Goal: Transaction & Acquisition: Obtain resource

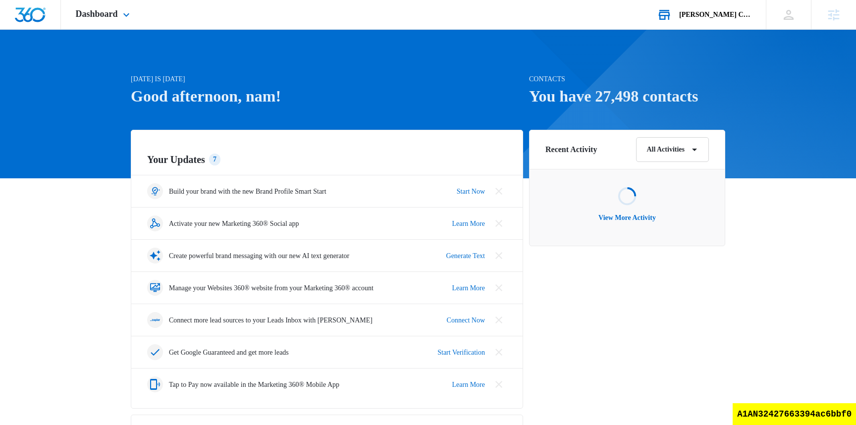
click at [726, 21] on div "[PERSON_NAME] Choice Your Accounts View All" at bounding box center [704, 14] width 124 height 29
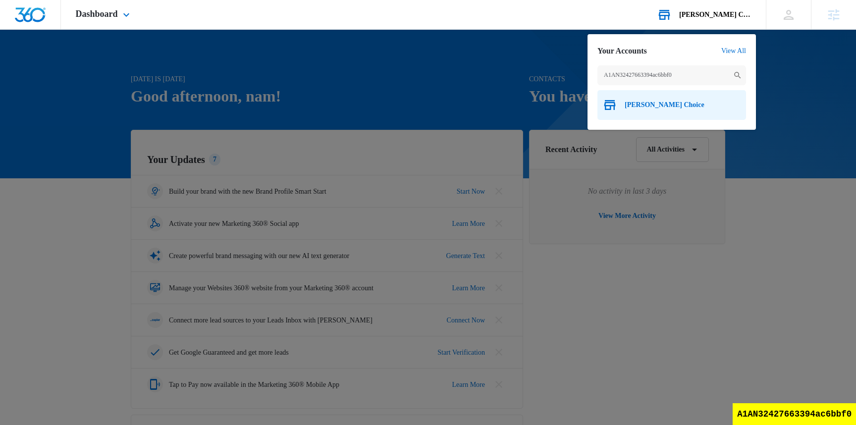
type input "A1AN32427663394ac6bbf0"
click at [650, 109] on span "[PERSON_NAME] Choice" at bounding box center [665, 105] width 80 height 8
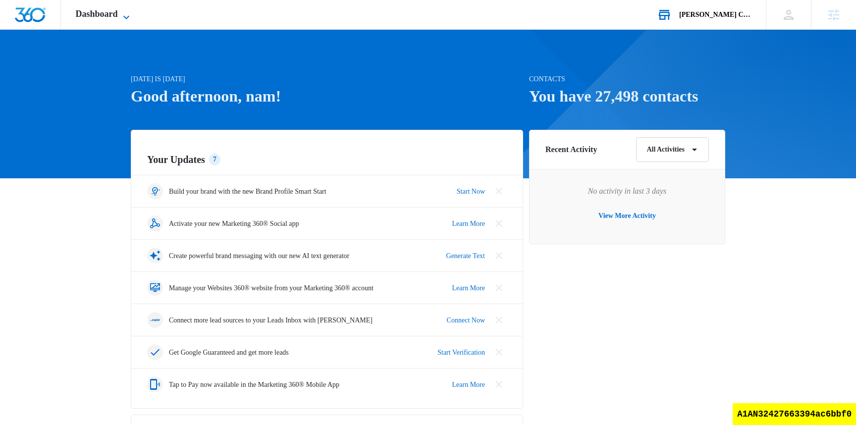
click at [83, 16] on span "Dashboard" at bounding box center [97, 14] width 42 height 10
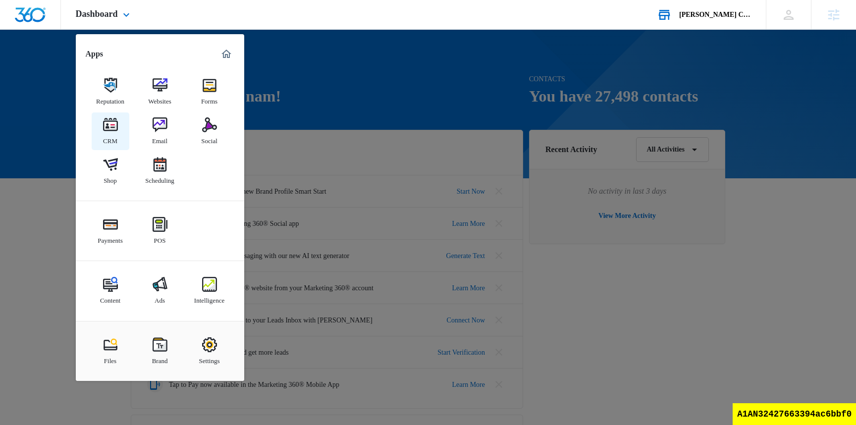
click at [108, 129] on img at bounding box center [110, 124] width 15 height 15
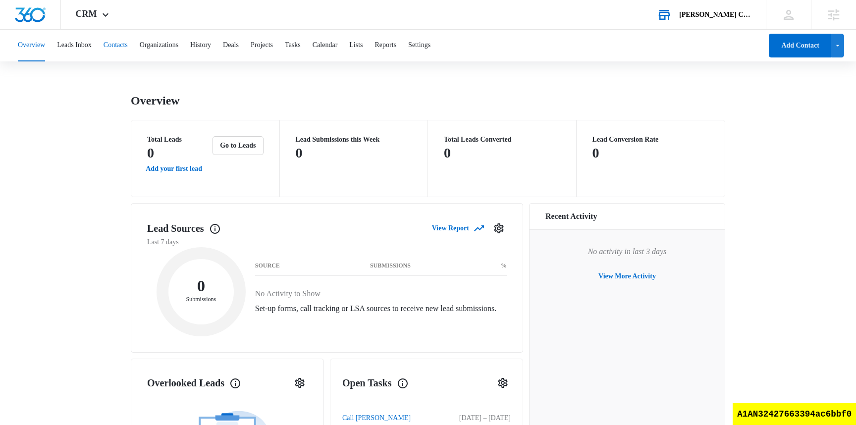
click at [127, 47] on button "Contacts" at bounding box center [116, 46] width 24 height 32
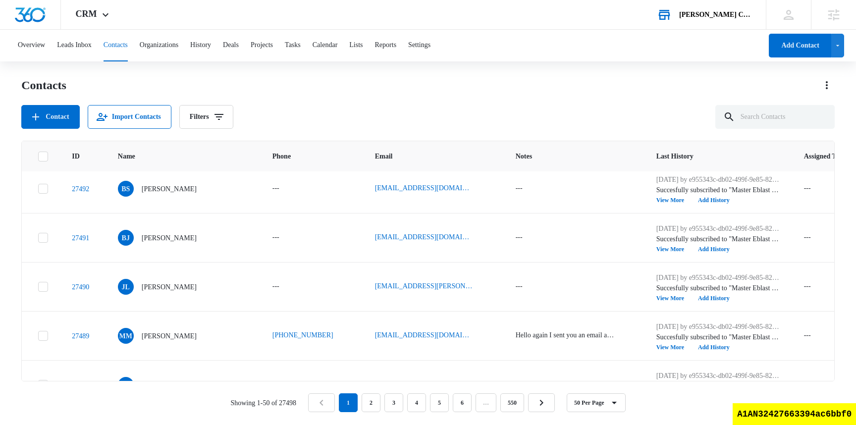
scroll to position [452, 0]
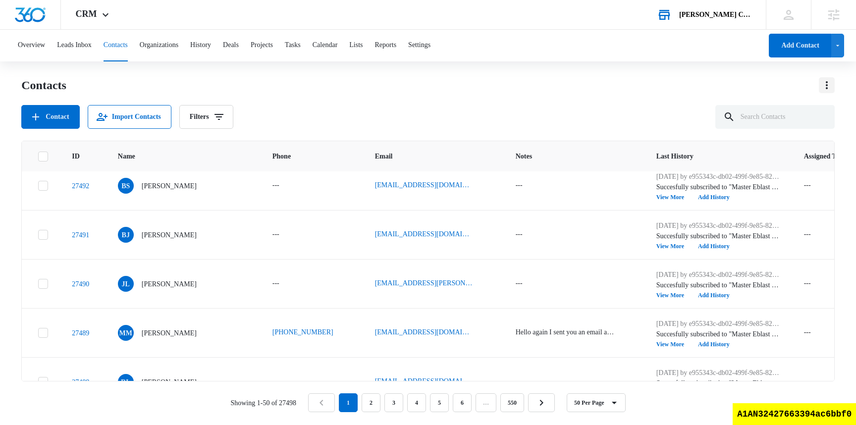
click at [830, 84] on icon "Actions" at bounding box center [827, 85] width 12 height 12
click at [797, 143] on div "Export All Contacts" at bounding box center [782, 142] width 55 height 7
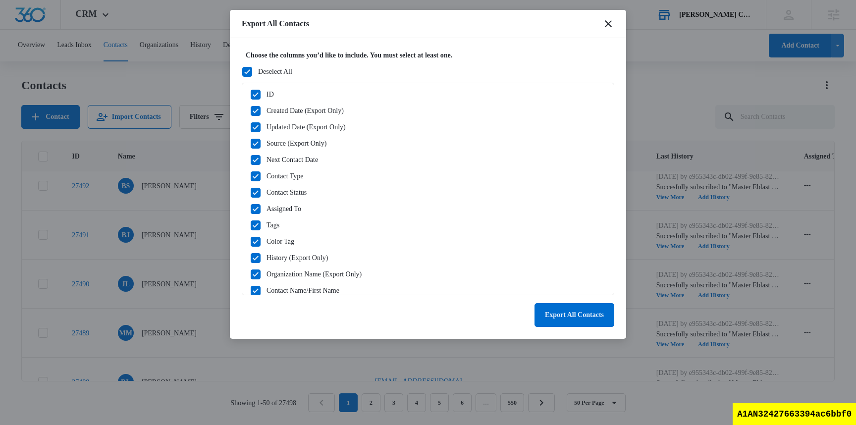
click at [250, 67] on icon at bounding box center [247, 71] width 9 height 9
click at [242, 71] on input "Deselect All" at bounding box center [242, 71] width 0 height 0
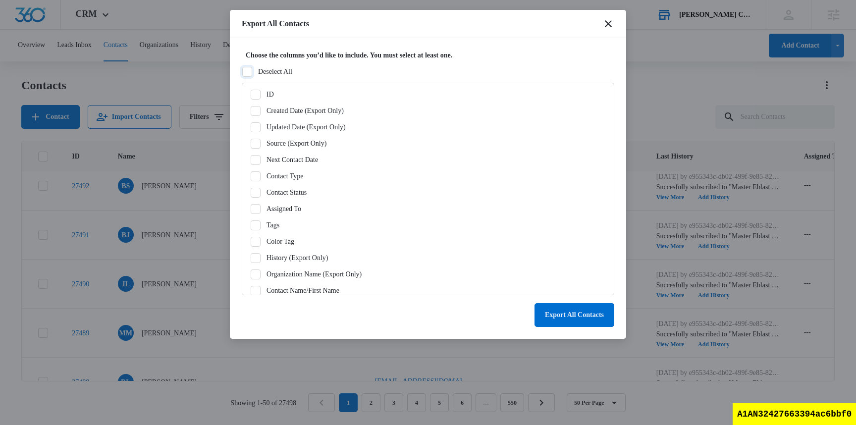
checkbox input "false"
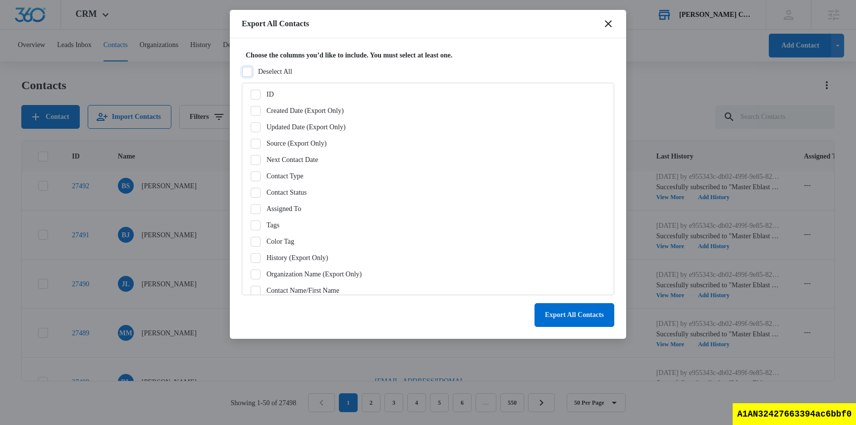
checkbox input "false"
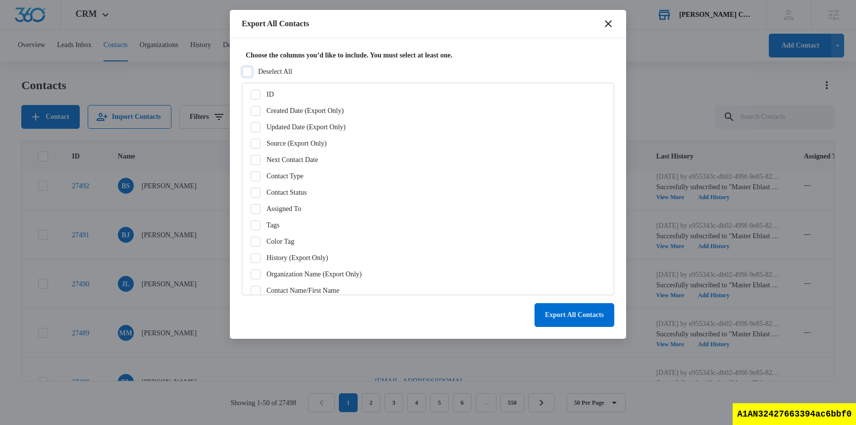
checkbox input "false"
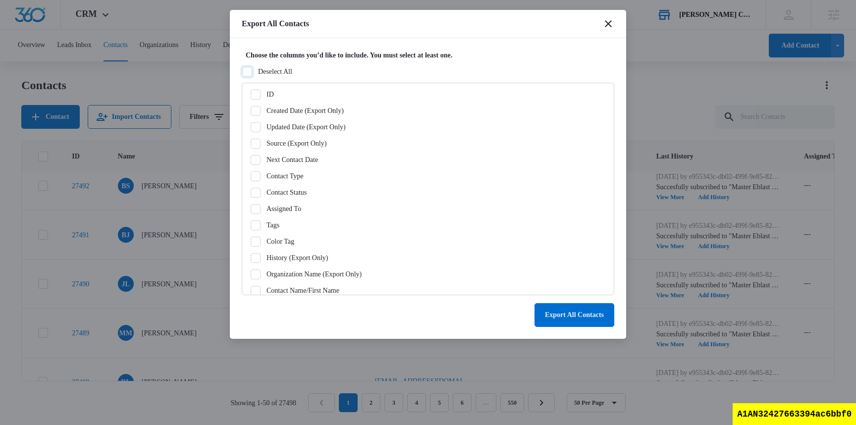
checkbox input "false"
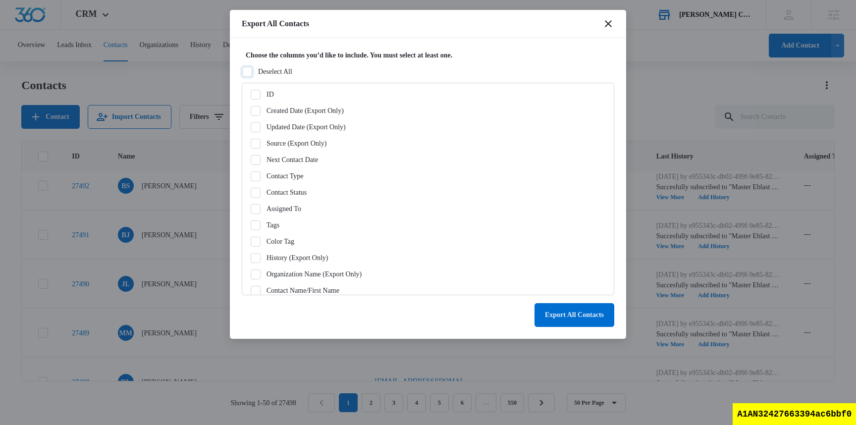
checkbox input "false"
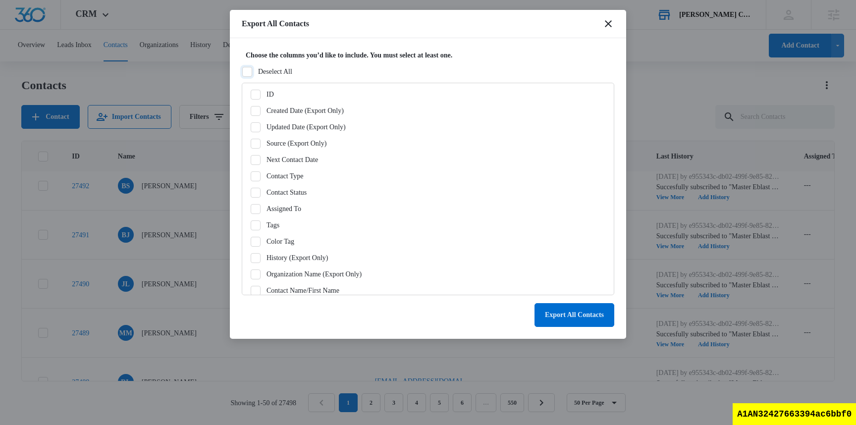
checkbox input "false"
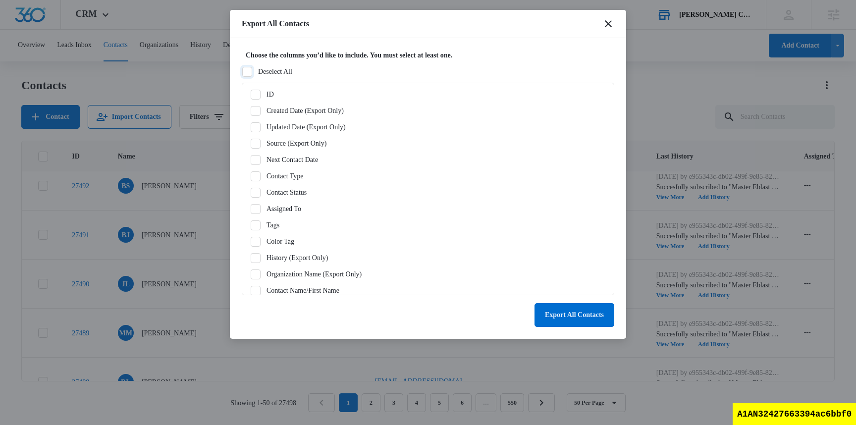
checkbox input "false"
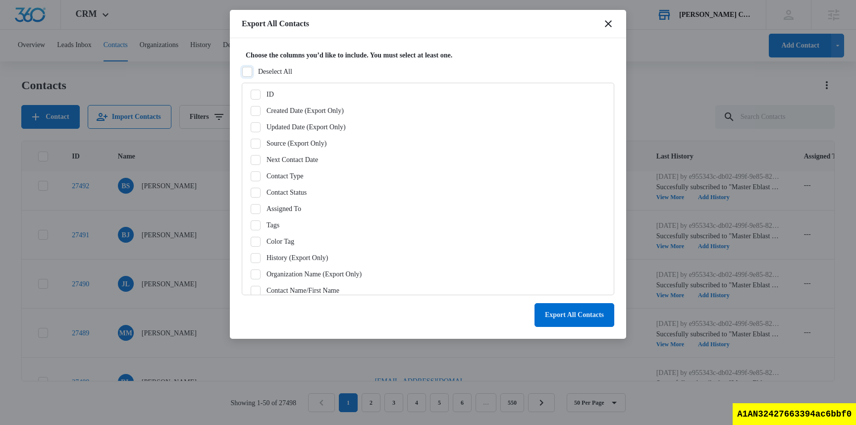
checkbox input "false"
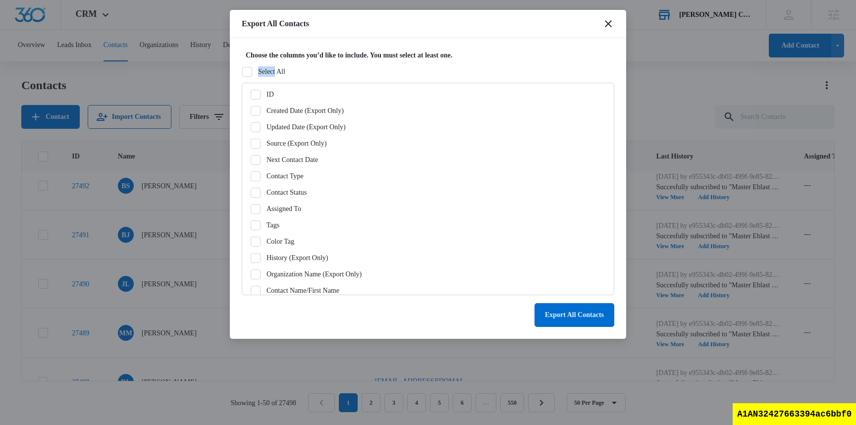
click at [250, 67] on icon at bounding box center [247, 71] width 9 height 9
click at [242, 71] on input "Select All" at bounding box center [242, 71] width 0 height 0
checkbox input "true"
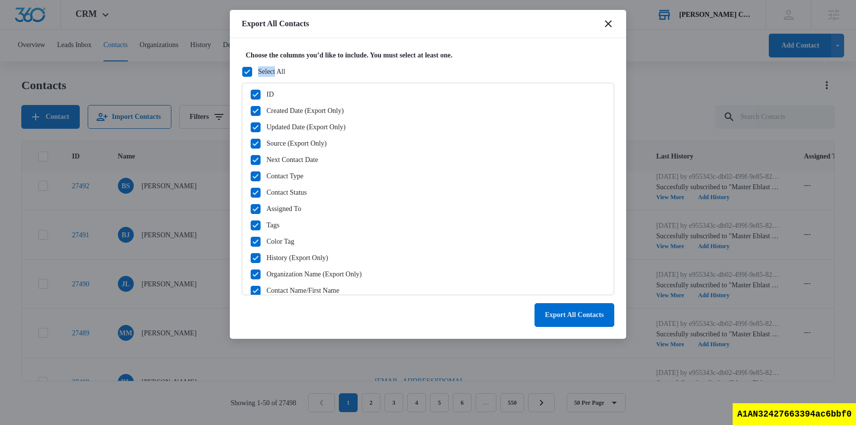
checkbox input "true"
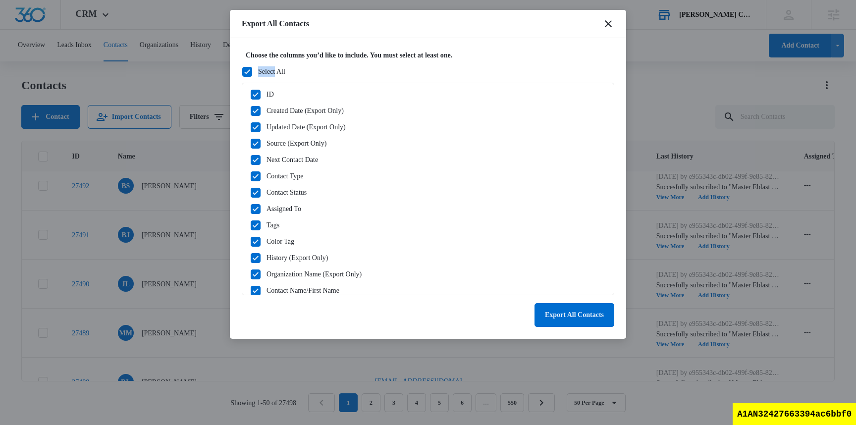
checkbox input "true"
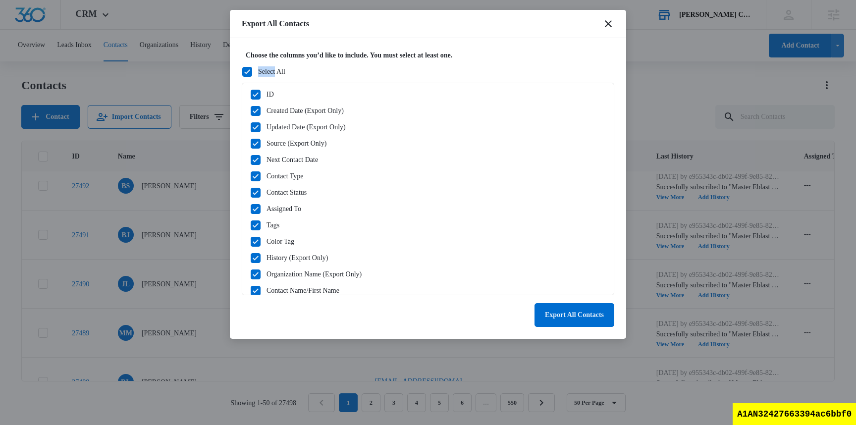
checkbox input "true"
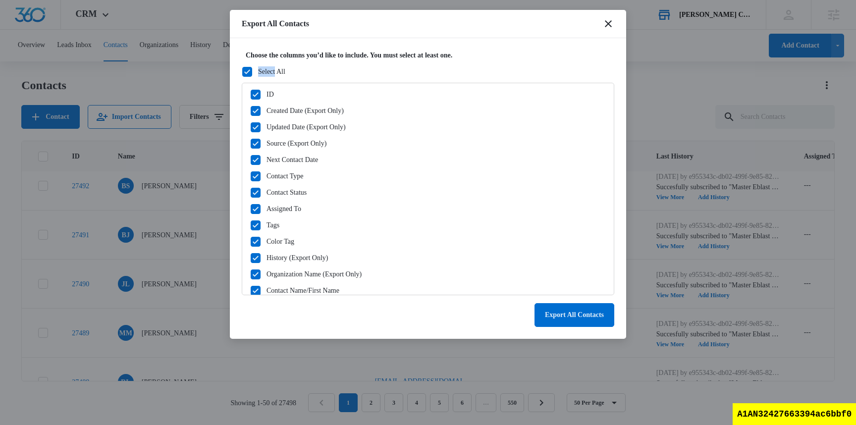
checkbox input "true"
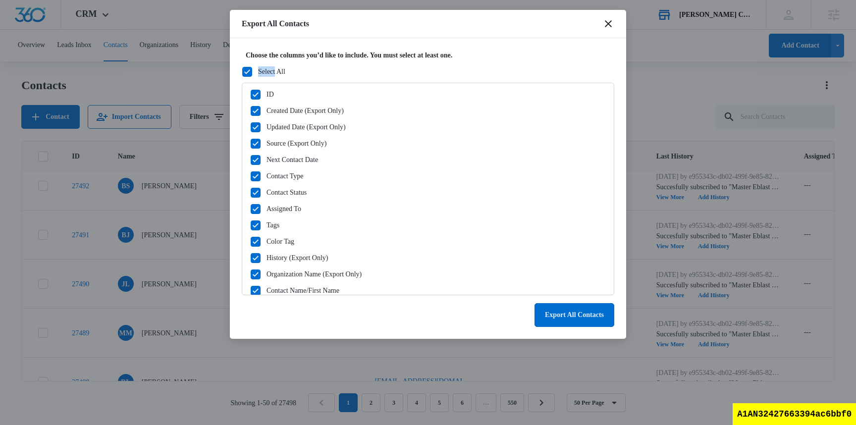
checkbox input "true"
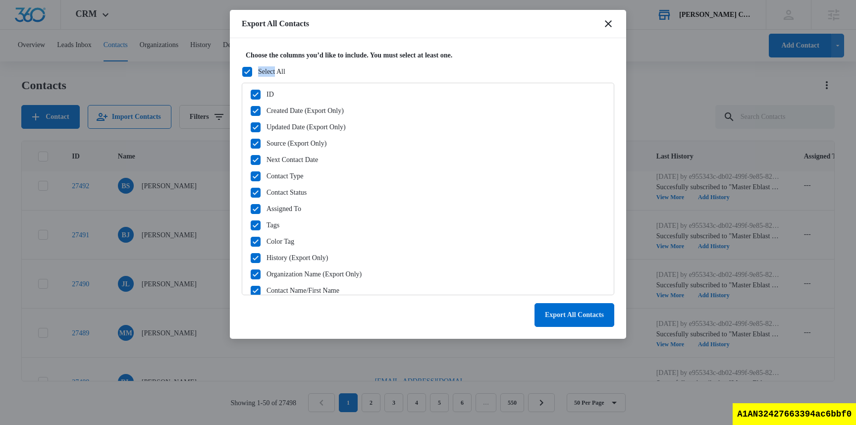
checkbox input "true"
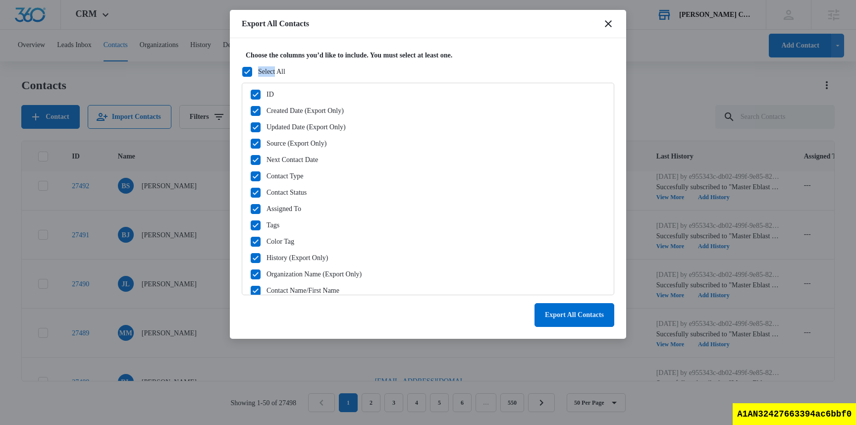
checkbox input "true"
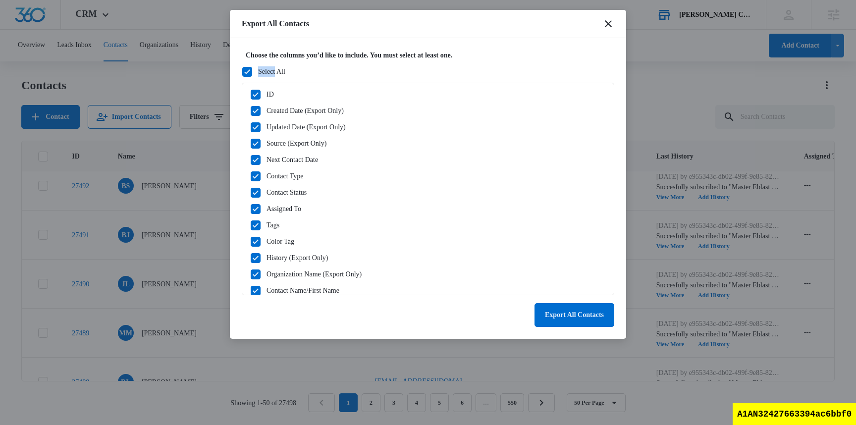
checkbox input "true"
click at [592, 321] on button "Export All Contacts" at bounding box center [575, 315] width 80 height 24
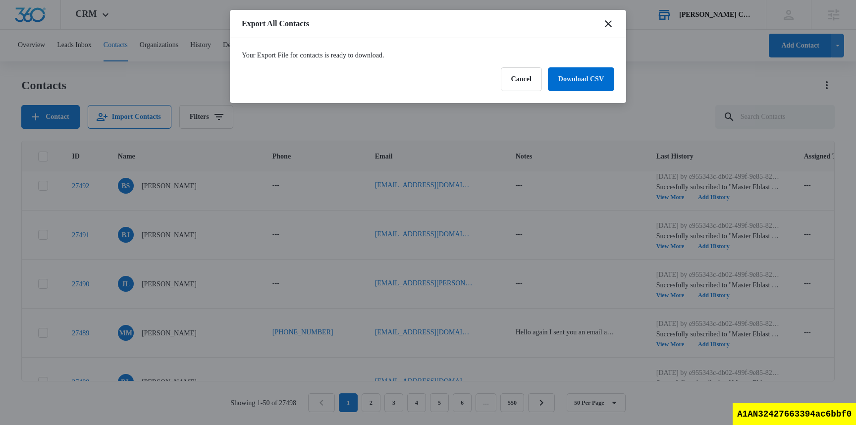
click at [579, 94] on div "Your Export File for contacts is ready to download. Cancel Download CSV" at bounding box center [428, 70] width 396 height 65
click at [586, 84] on link "Download CSV" at bounding box center [581, 79] width 66 height 24
click at [660, 94] on div at bounding box center [428, 212] width 856 height 425
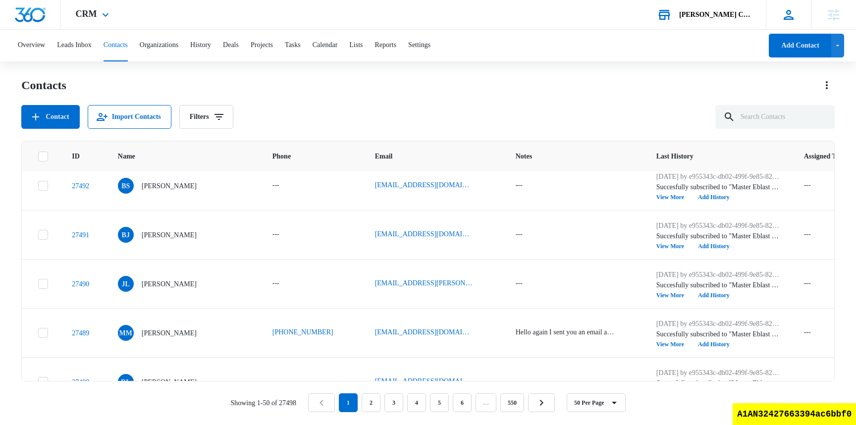
click at [792, 14] on icon at bounding box center [788, 14] width 15 height 15
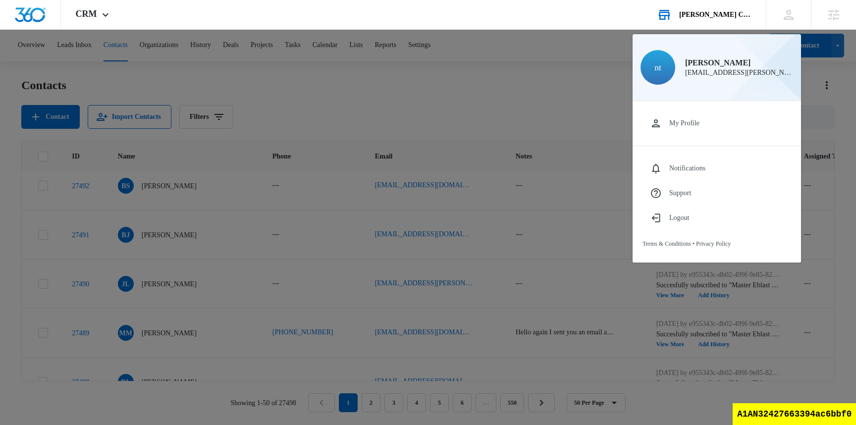
click at [399, 89] on div at bounding box center [428, 212] width 856 height 425
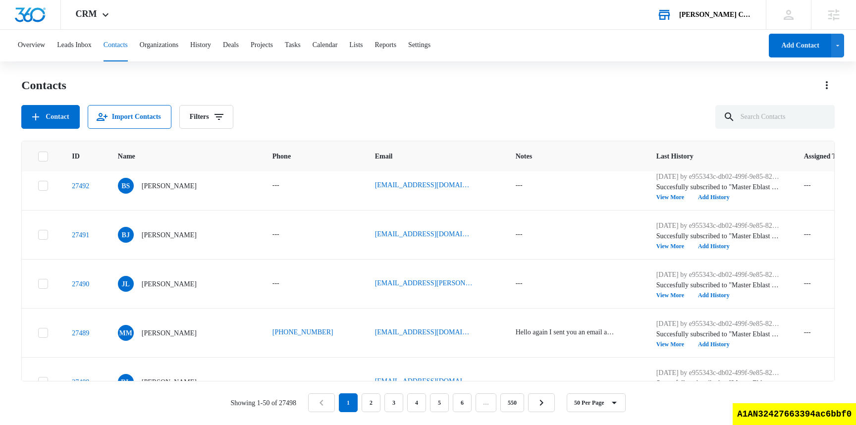
click at [724, 15] on div "[PERSON_NAME] Choice" at bounding box center [715, 15] width 72 height 8
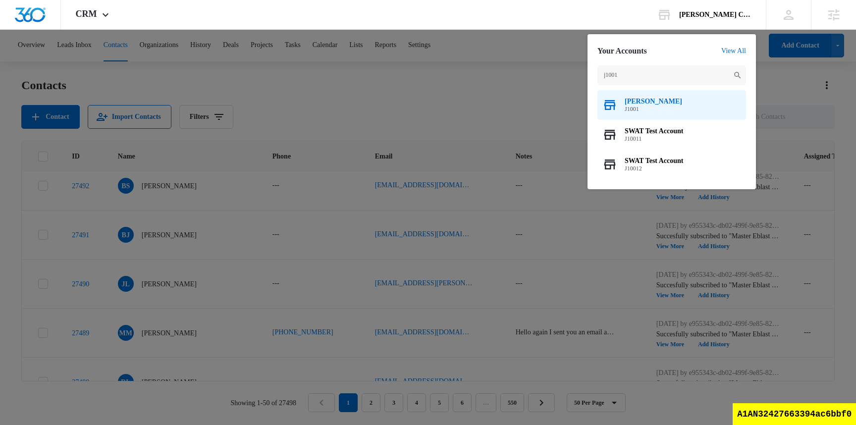
type input "j1001"
click at [645, 105] on span "Pacos Tacos" at bounding box center [653, 102] width 57 height 8
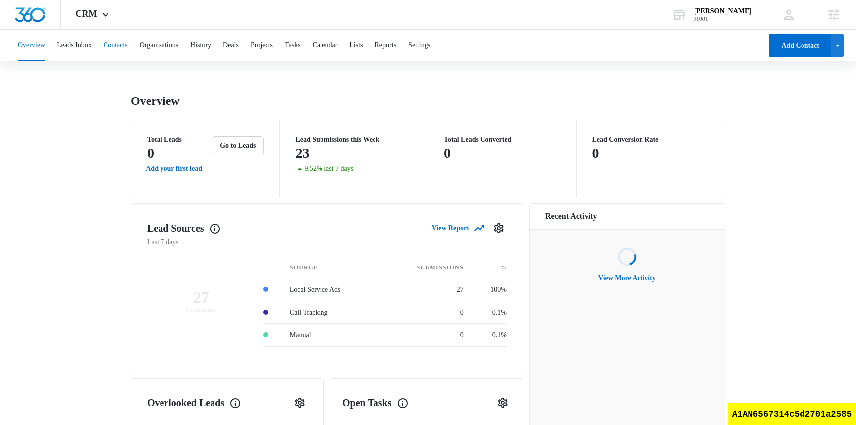
click at [128, 48] on button "Contacts" at bounding box center [116, 46] width 24 height 32
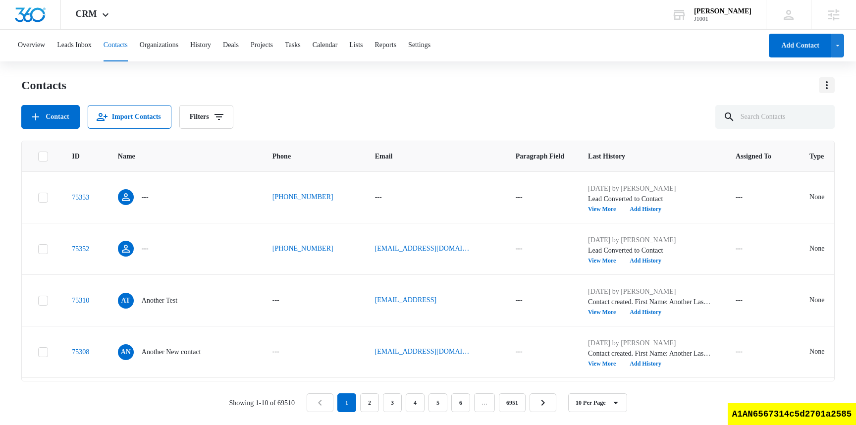
click at [820, 82] on button "Actions" at bounding box center [827, 85] width 16 height 16
click at [794, 144] on div "Export All Contacts" at bounding box center [782, 142] width 55 height 7
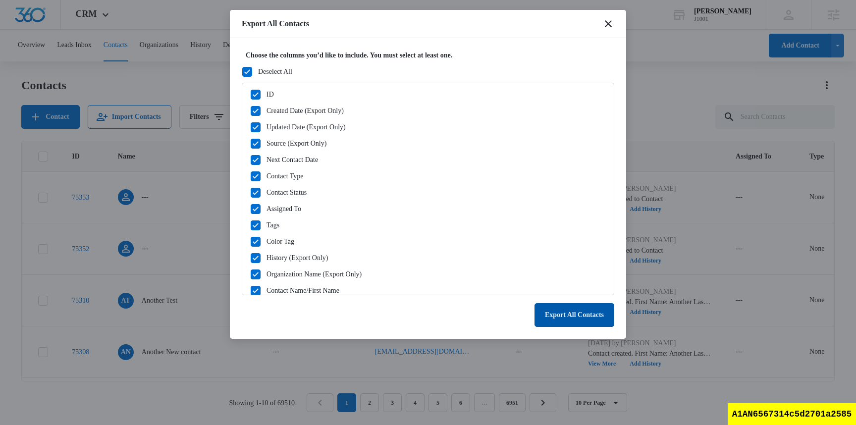
click at [557, 317] on button "Export All Contacts" at bounding box center [575, 315] width 80 height 24
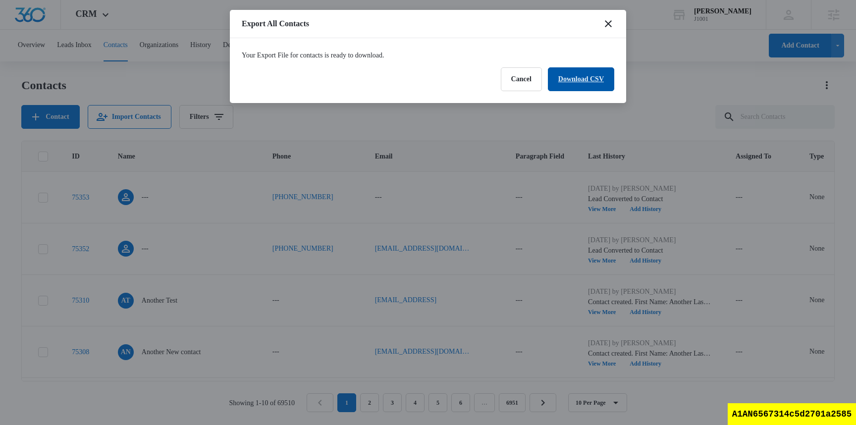
click at [597, 82] on link "Download CSV" at bounding box center [581, 79] width 66 height 24
click at [615, 27] on div "Export All Contacts" at bounding box center [428, 24] width 396 height 28
click at [611, 27] on icon "close" at bounding box center [609, 24] width 12 height 12
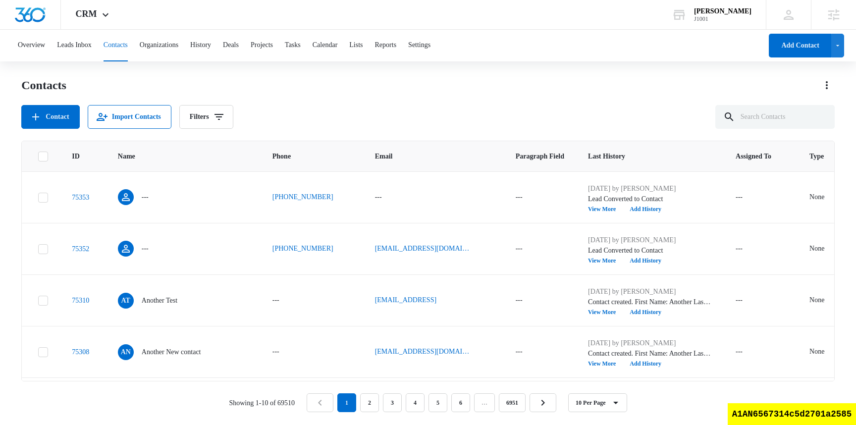
click at [418, 111] on div "Contact Import Contacts Filters" at bounding box center [428, 117] width 814 height 24
click at [91, 44] on button "Leads Inbox" at bounding box center [74, 46] width 35 height 32
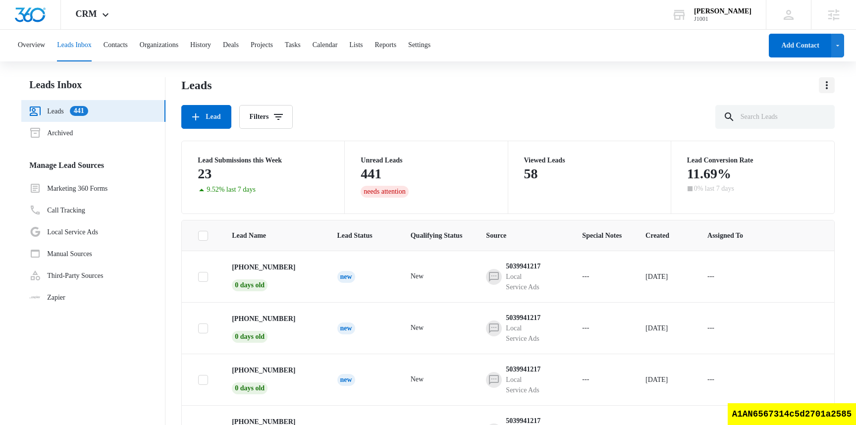
click at [824, 80] on icon "Actions" at bounding box center [827, 85] width 12 height 12
click at [810, 112] on div "Export" at bounding box center [801, 113] width 19 height 7
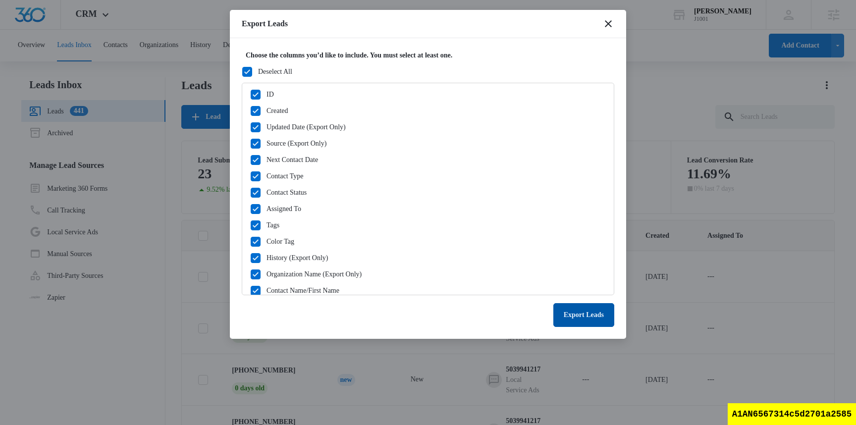
click at [596, 317] on button "Export Leads" at bounding box center [583, 315] width 61 height 24
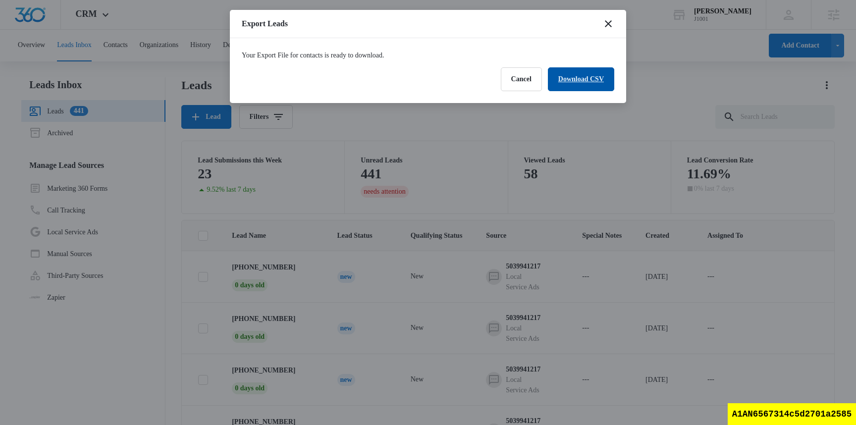
click at [586, 76] on link "Download CSV" at bounding box center [581, 79] width 66 height 24
click at [595, 86] on button "Finish" at bounding box center [594, 79] width 39 height 24
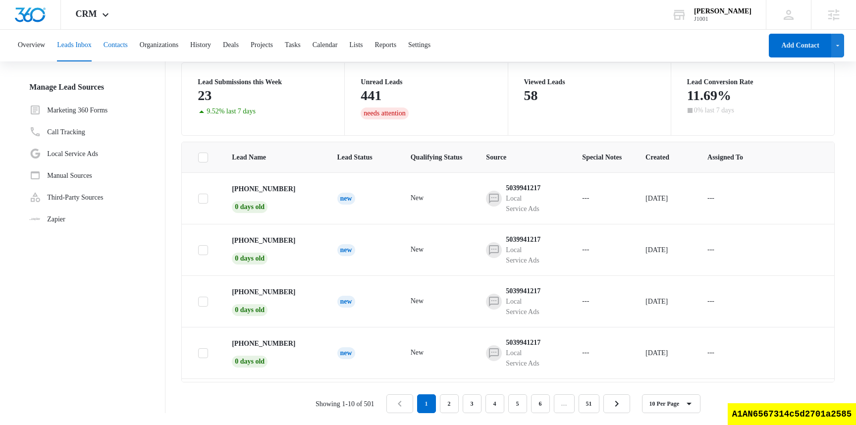
click at [128, 49] on button "Contacts" at bounding box center [116, 46] width 24 height 32
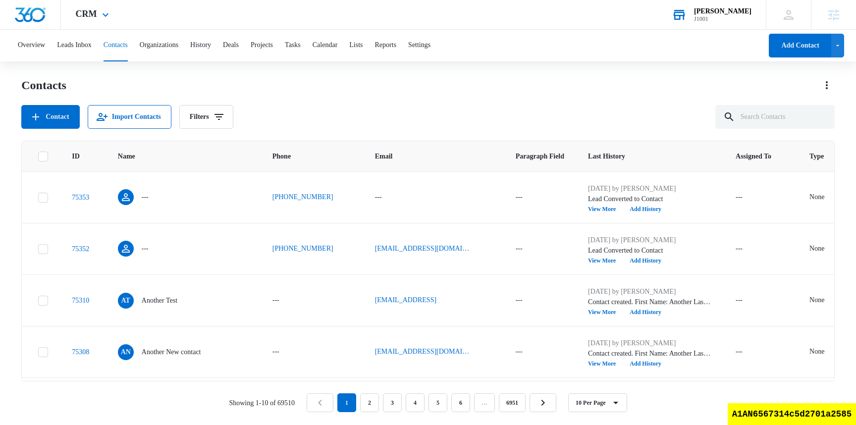
click at [736, 16] on div "J1001" at bounding box center [722, 18] width 57 height 7
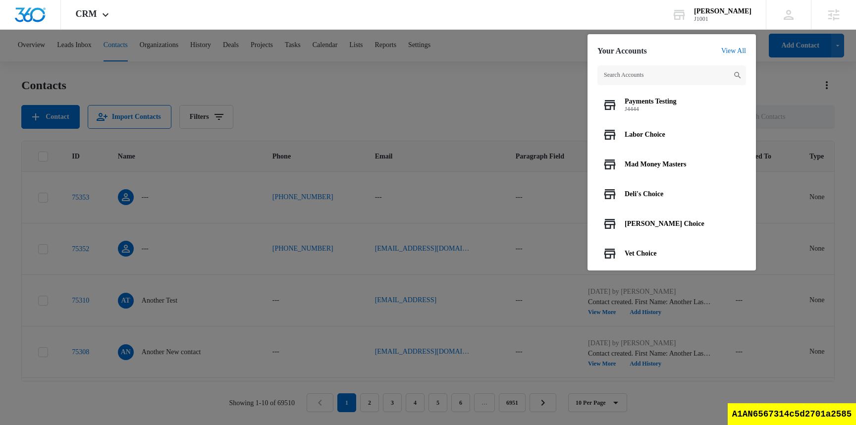
click at [508, 119] on div at bounding box center [428, 212] width 856 height 425
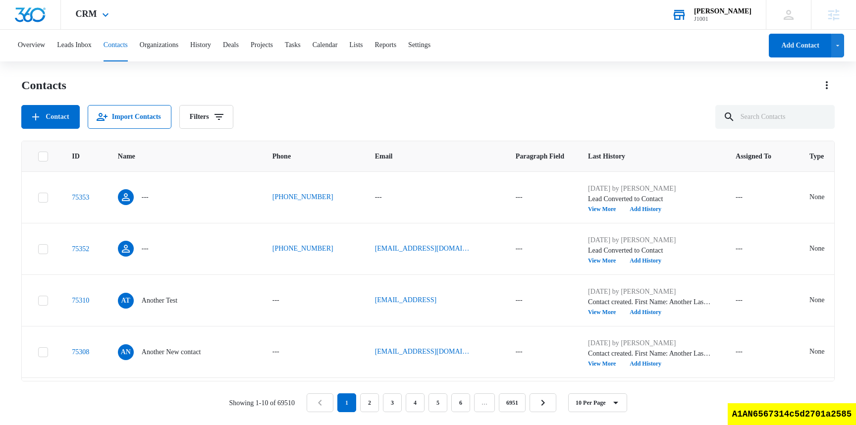
click at [728, 20] on div "J1001" at bounding box center [722, 18] width 57 height 7
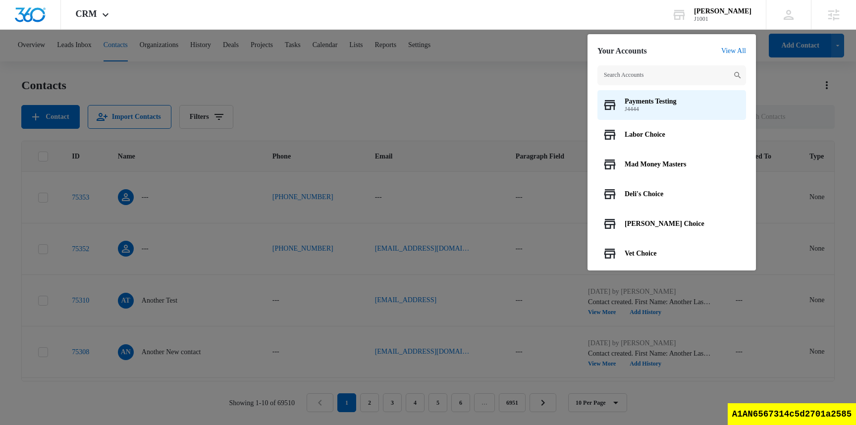
click at [661, 79] on input "text" at bounding box center [672, 75] width 149 height 20
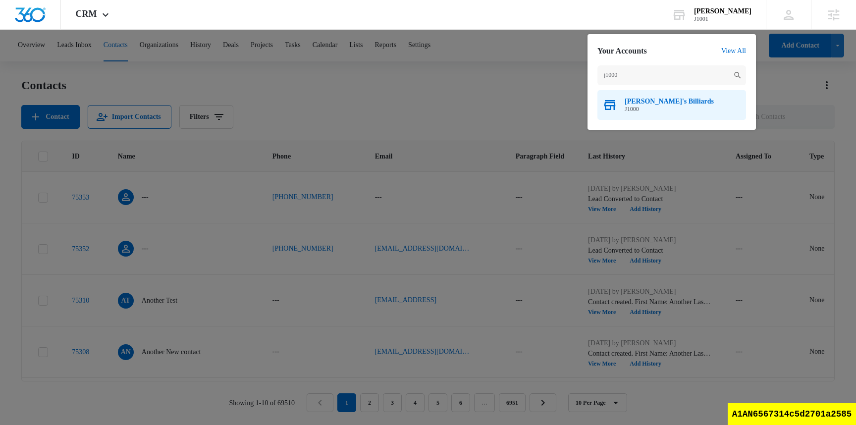
type input "j1000"
click at [651, 106] on span "J1000" at bounding box center [669, 109] width 89 height 7
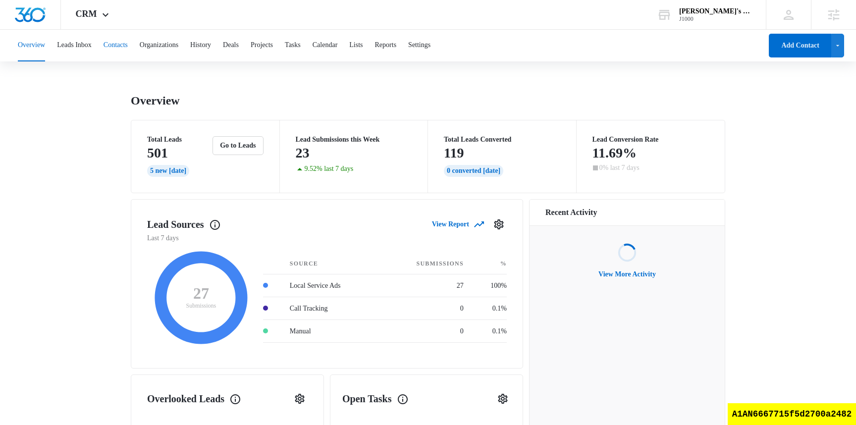
click at [128, 42] on button "Contacts" at bounding box center [116, 46] width 24 height 32
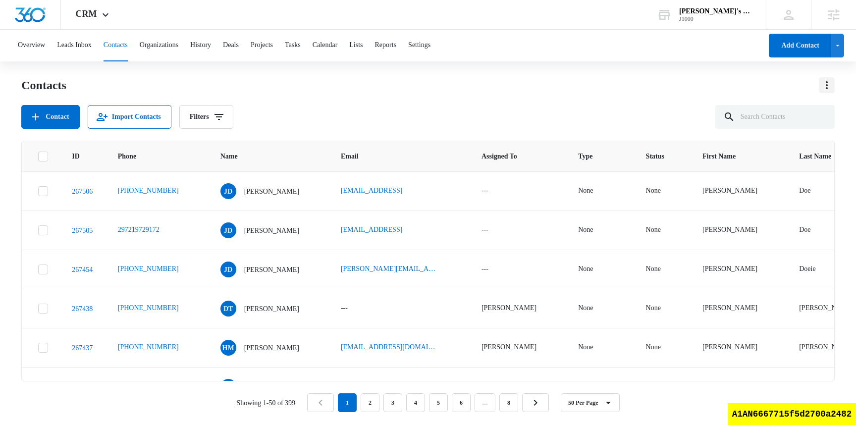
click at [830, 86] on icon "Actions" at bounding box center [827, 85] width 12 height 12
click at [790, 146] on div "Export All Contacts" at bounding box center [782, 142] width 55 height 7
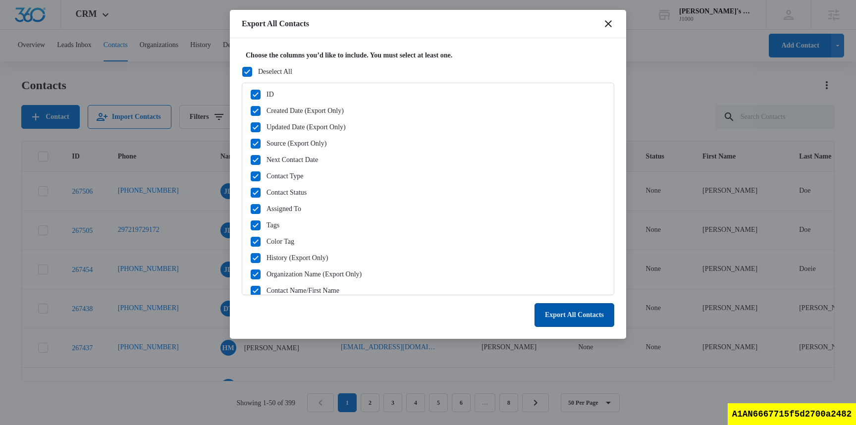
click at [567, 321] on button "Export All Contacts" at bounding box center [575, 315] width 80 height 24
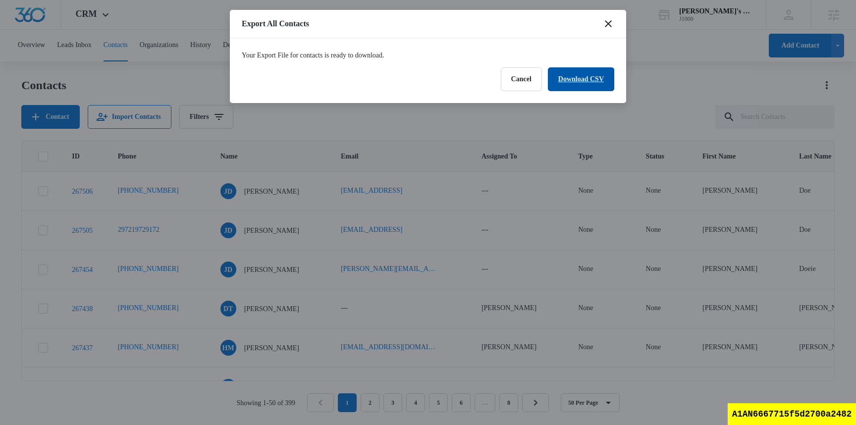
click at [581, 84] on link "Download CSV" at bounding box center [581, 79] width 66 height 24
click at [604, 87] on button "Finish" at bounding box center [594, 79] width 39 height 24
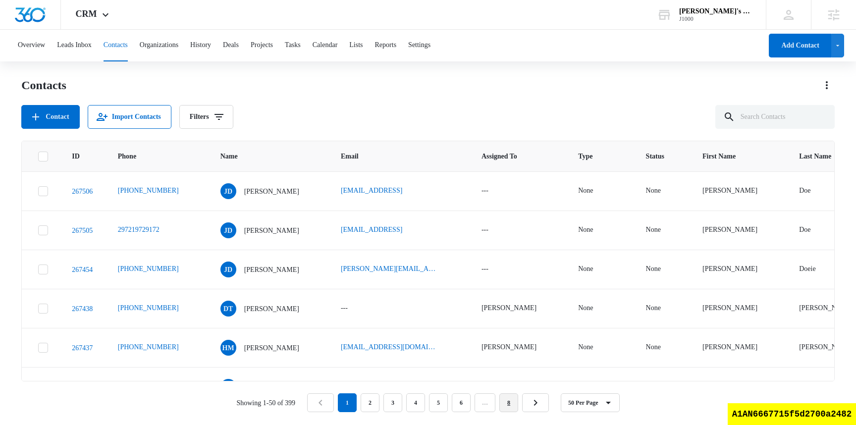
click at [518, 409] on link "8" at bounding box center [508, 402] width 19 height 19
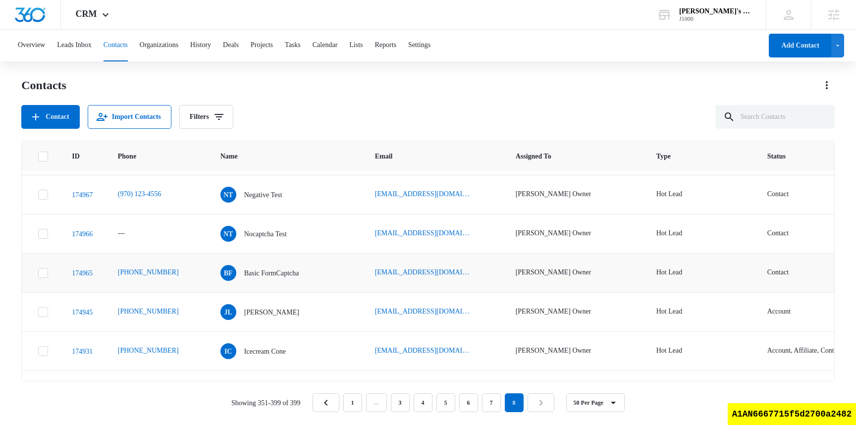
scroll to position [1696, 0]
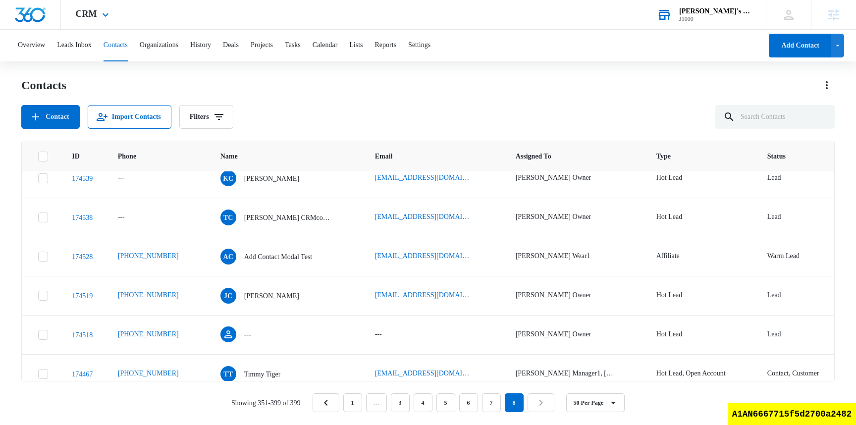
click at [718, 25] on div "Bill's Billiards J1000 Your Accounts View All" at bounding box center [704, 14] width 124 height 29
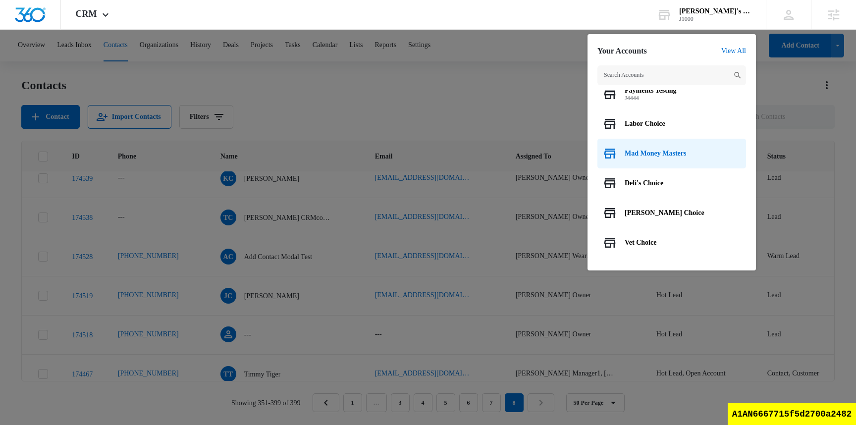
scroll to position [0, 0]
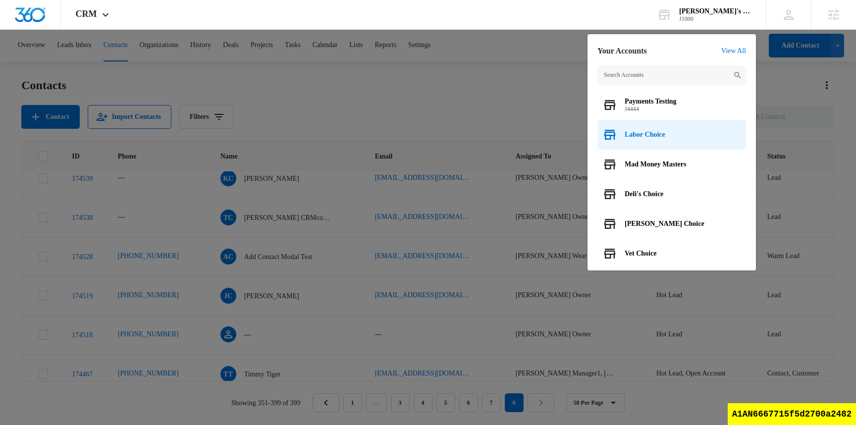
click at [642, 141] on div "Labor Choice" at bounding box center [672, 135] width 149 height 30
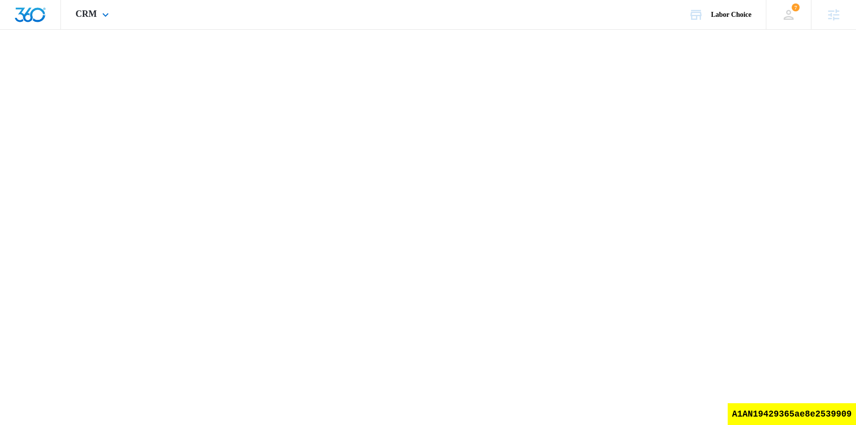
click at [38, 18] on img "Dashboard" at bounding box center [30, 14] width 32 height 15
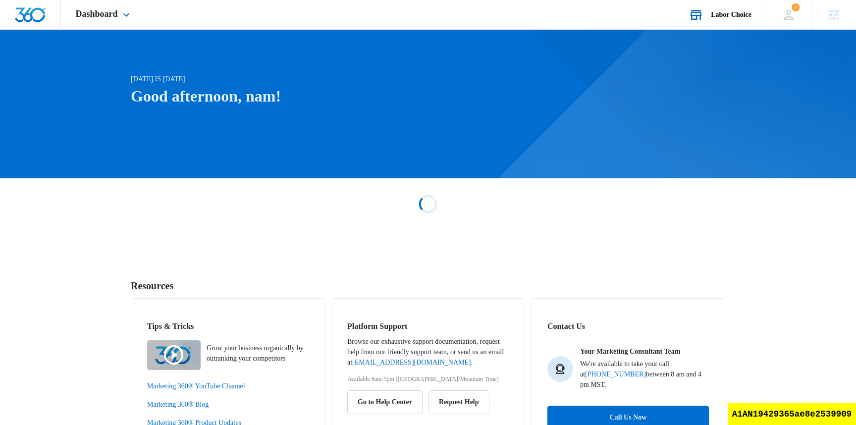
click at [723, 15] on div "Labor Choice" at bounding box center [731, 15] width 41 height 8
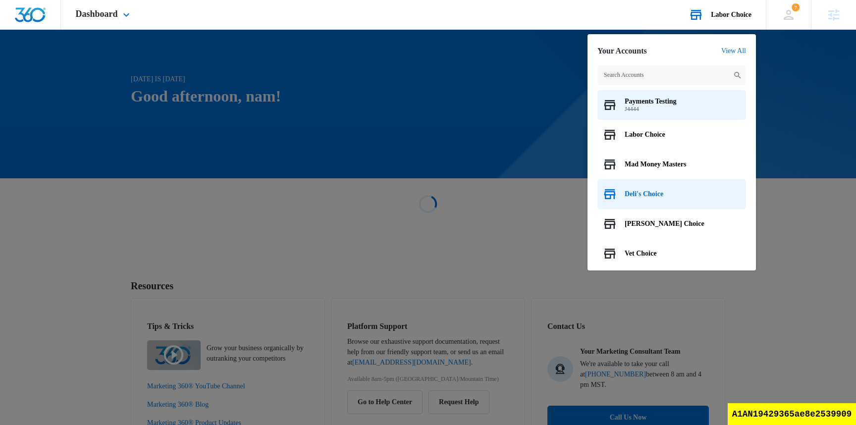
click at [663, 190] on span "Deli's Choice" at bounding box center [644, 194] width 39 height 8
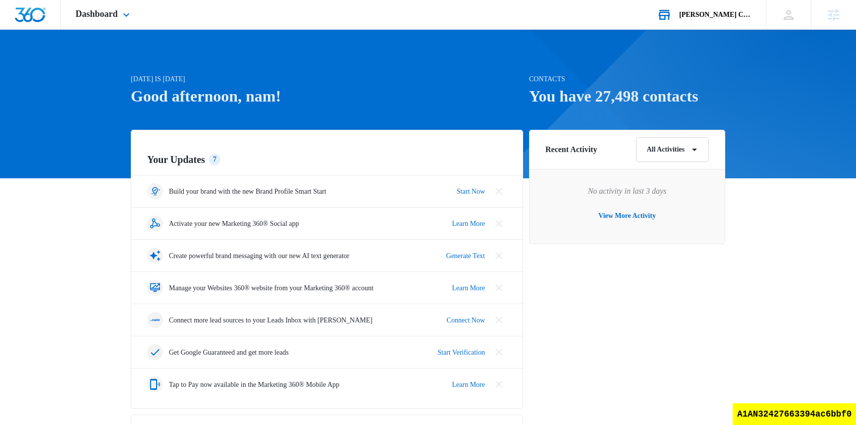
click at [713, 18] on div "[PERSON_NAME] Choice Your Accounts View All" at bounding box center [704, 14] width 124 height 29
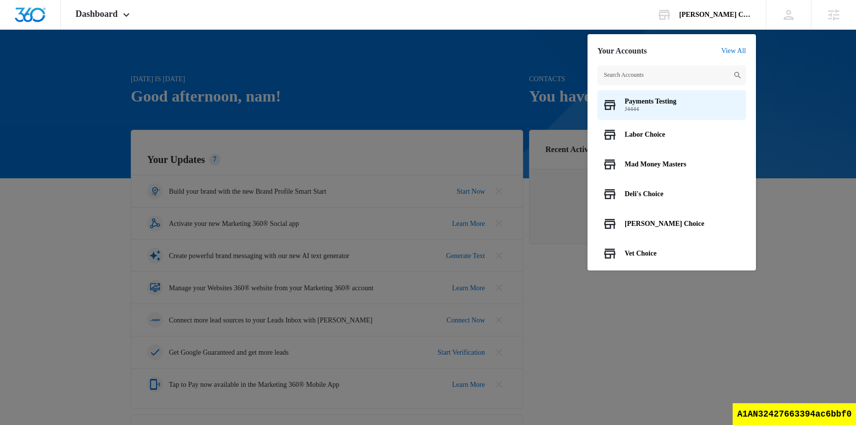
click at [399, 94] on div at bounding box center [428, 212] width 856 height 425
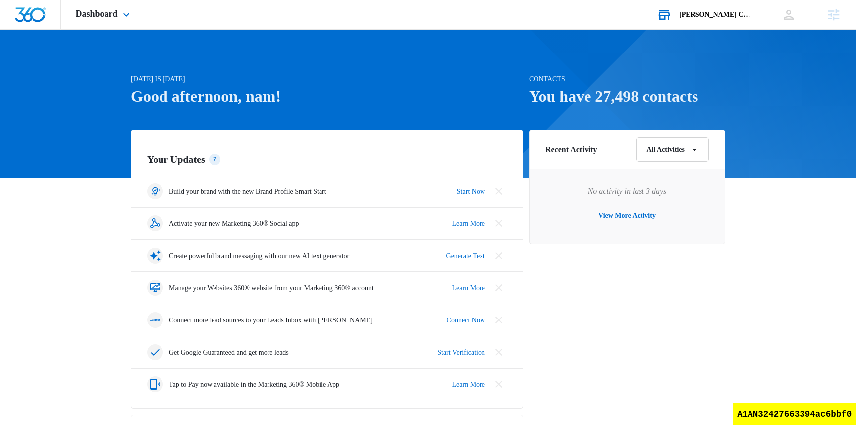
click at [705, 17] on div "[PERSON_NAME] Choice" at bounding box center [715, 15] width 72 height 8
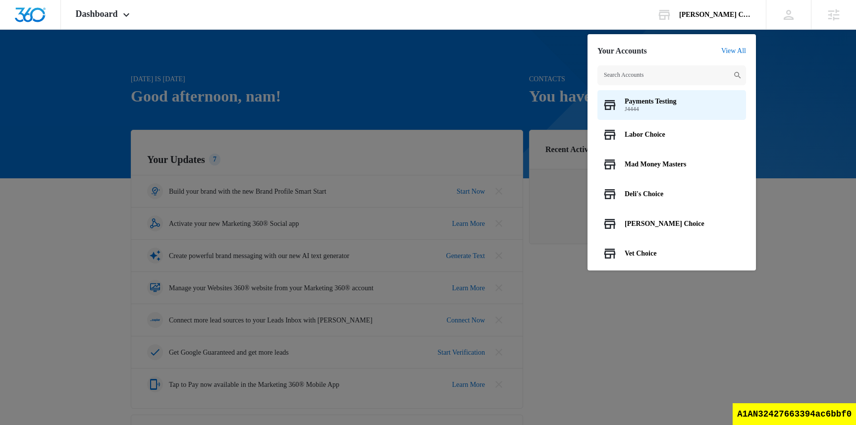
click at [447, 66] on div at bounding box center [428, 212] width 856 height 425
